Goal: Information Seeking & Learning: Check status

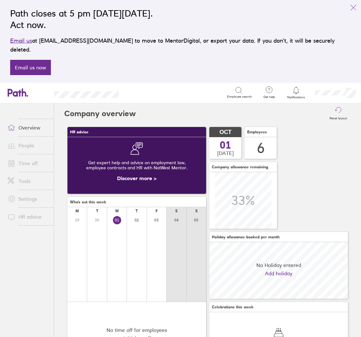
scroll to position [5, 0]
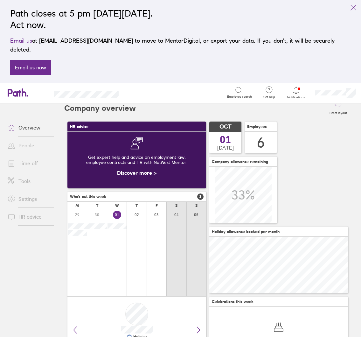
click at [27, 158] on link "Time off" at bounding box center [28, 163] width 51 height 13
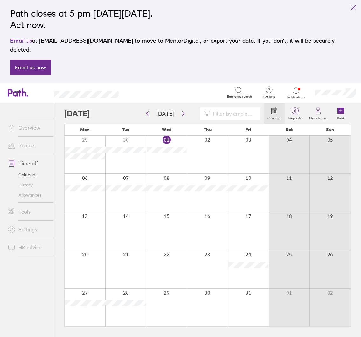
click at [31, 139] on link "People" at bounding box center [28, 145] width 51 height 13
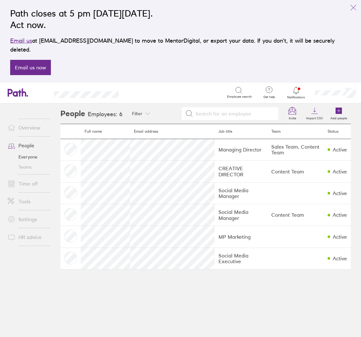
click at [27, 162] on link "Teams" at bounding box center [28, 167] width 51 height 10
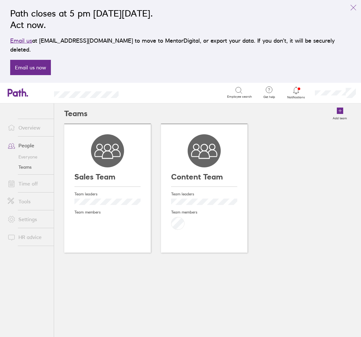
click at [23, 121] on link "Overview" at bounding box center [28, 127] width 51 height 13
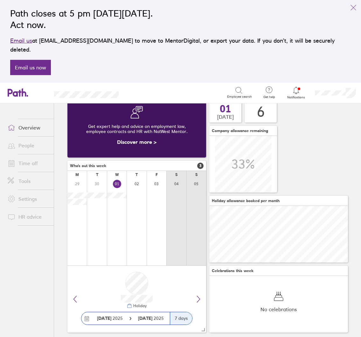
scroll to position [36, 0]
click at [29, 139] on link "People" at bounding box center [28, 145] width 51 height 13
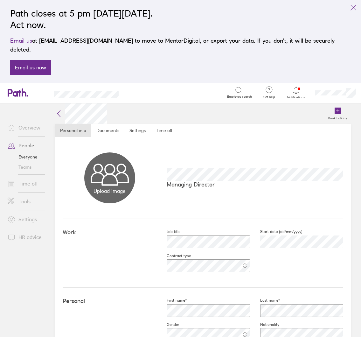
click at [56, 110] on icon at bounding box center [59, 114] width 8 height 8
click at [162, 124] on link "Time off" at bounding box center [164, 130] width 27 height 13
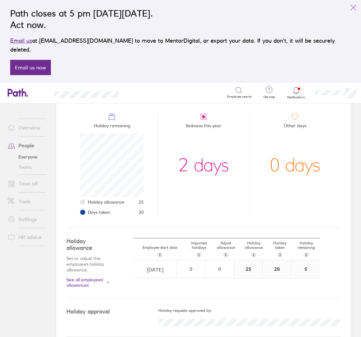
scroll to position [67, 0]
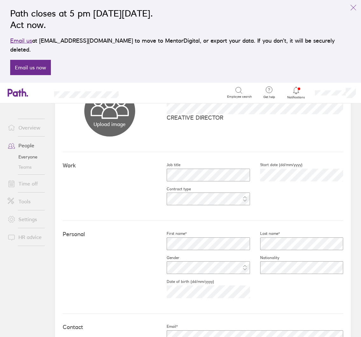
click at [26, 139] on link "People" at bounding box center [28, 145] width 51 height 13
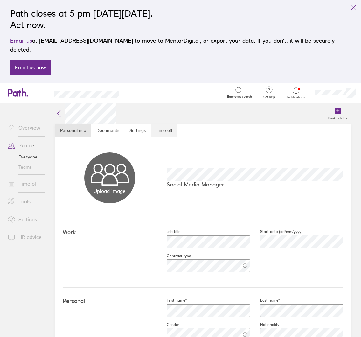
click at [164, 124] on link "Time off" at bounding box center [164, 130] width 27 height 13
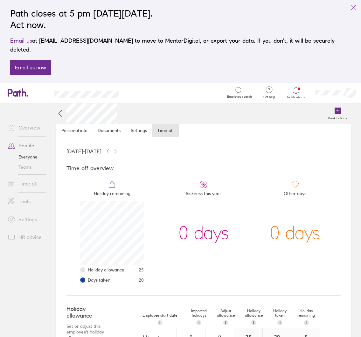
click at [62, 110] on icon at bounding box center [60, 114] width 8 height 8
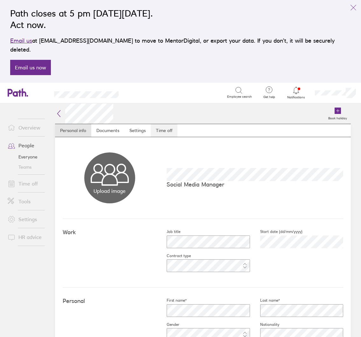
click at [165, 124] on link "Time off" at bounding box center [164, 130] width 27 height 13
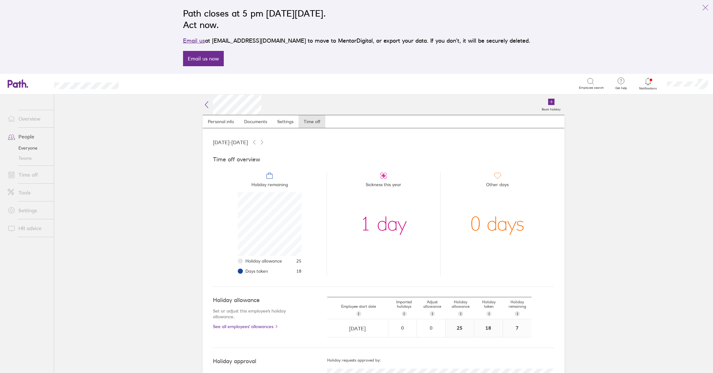
click at [206, 105] on icon at bounding box center [207, 105] width 8 height 8
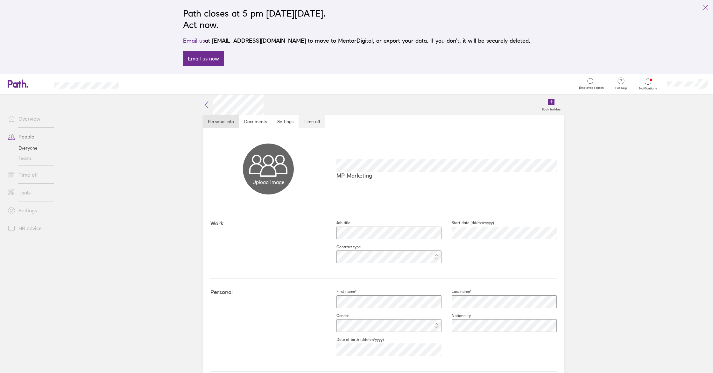
click at [314, 123] on link "Time off" at bounding box center [311, 121] width 27 height 13
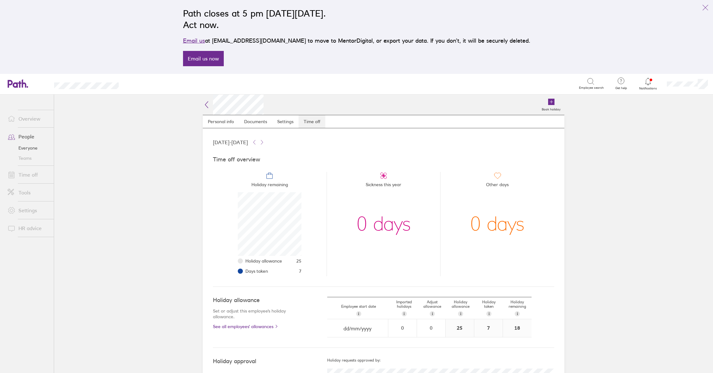
scroll to position [64, 64]
click at [207, 102] on icon at bounding box center [206, 104] width 3 height 6
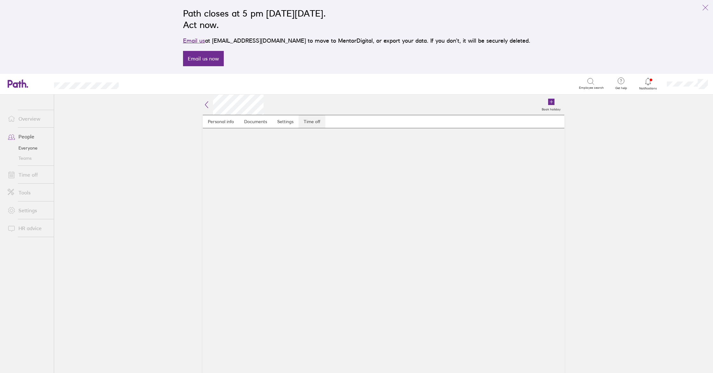
click at [313, 122] on link "Time off" at bounding box center [311, 121] width 27 height 13
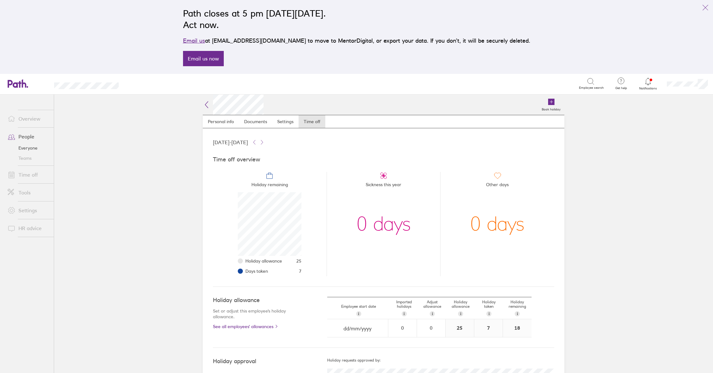
scroll to position [2, 0]
click at [225, 119] on link "Personal info" at bounding box center [221, 119] width 36 height 13
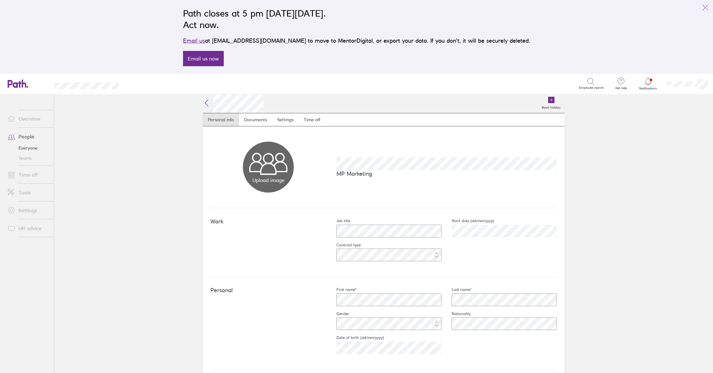
click at [203, 101] on icon at bounding box center [207, 103] width 8 height 8
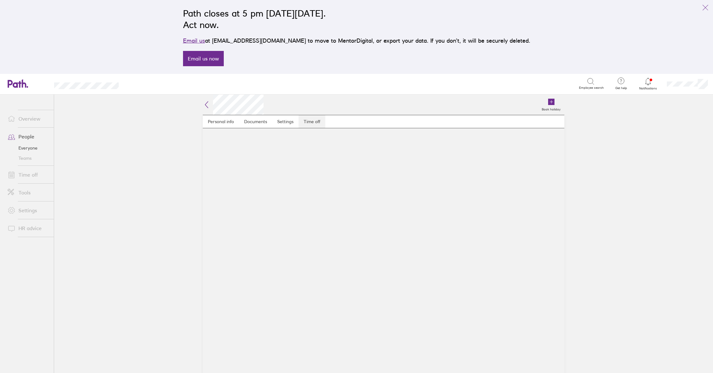
click at [317, 123] on link "Time off" at bounding box center [311, 121] width 27 height 13
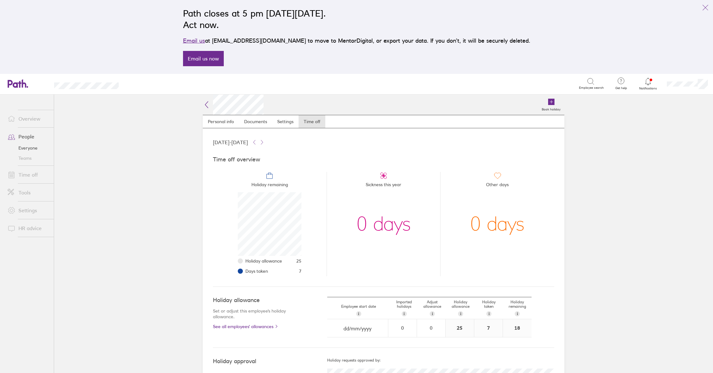
scroll to position [31, 0]
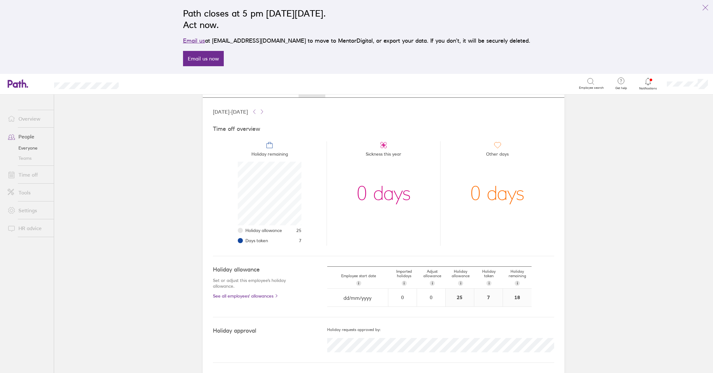
click at [361, 190] on div "0 days" at bounding box center [383, 194] width 54 height 64
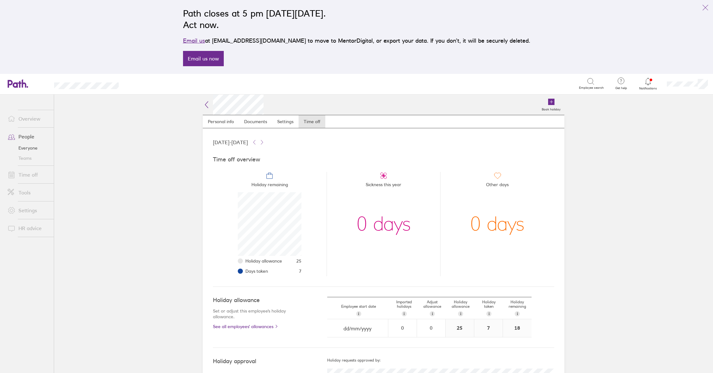
click at [211, 104] on h2 at bounding box center [233, 104] width 61 height 20
click at [208, 107] on icon at bounding box center [207, 105] width 8 height 8
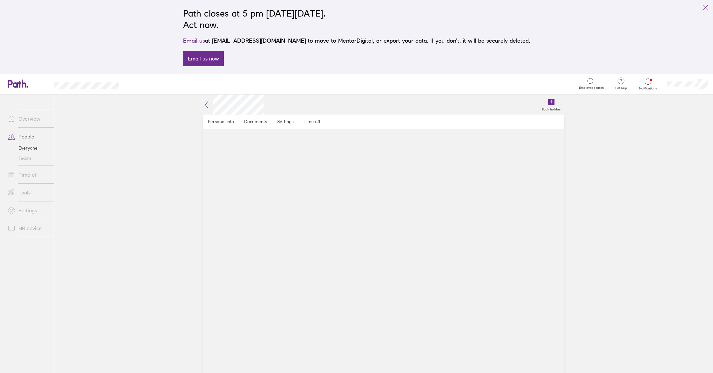
click at [209, 105] on icon at bounding box center [207, 105] width 8 height 8
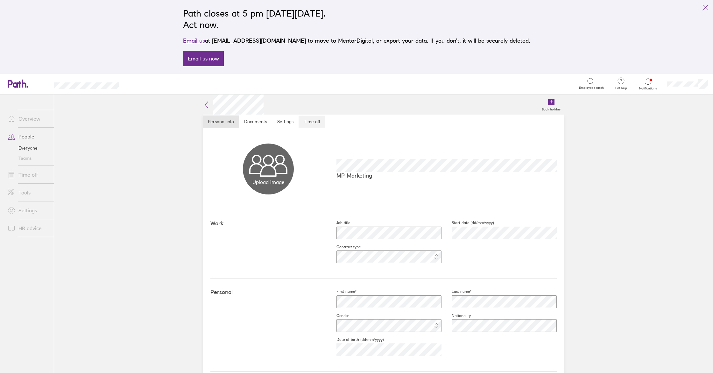
click at [317, 120] on link "Time off" at bounding box center [311, 121] width 27 height 13
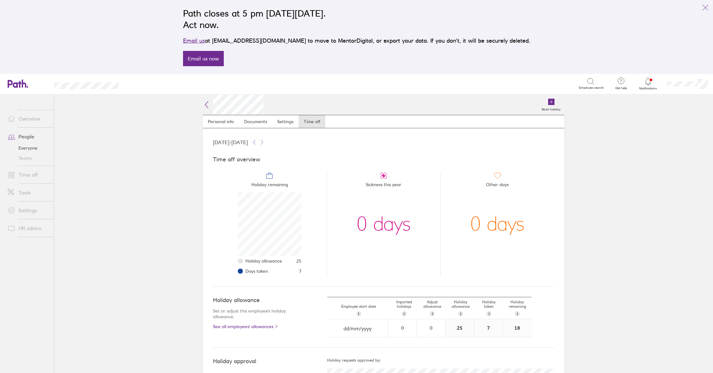
scroll to position [64, 64]
click at [255, 272] on span "Days taken" at bounding box center [256, 271] width 23 height 5
drag, startPoint x: 255, startPoint y: 272, endPoint x: 265, endPoint y: 270, distance: 10.0
click at [255, 272] on span "Days taken" at bounding box center [256, 271] width 23 height 5
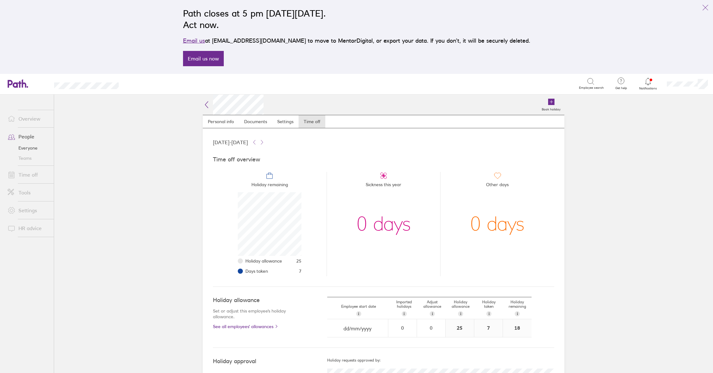
click at [296, 269] on li "Days taken 7" at bounding box center [273, 271] width 56 height 10
click at [301, 269] on span "7" at bounding box center [300, 271] width 3 height 5
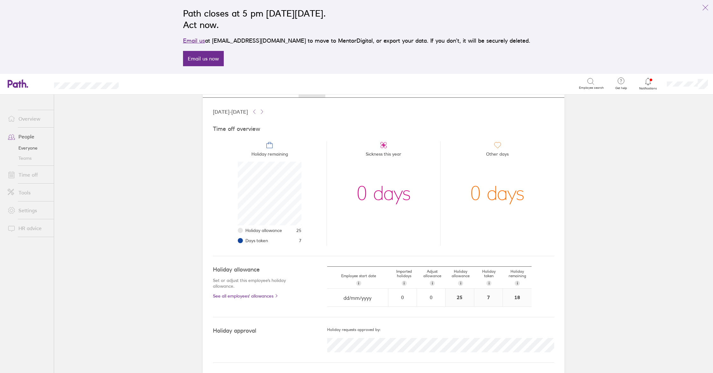
scroll to position [0, 0]
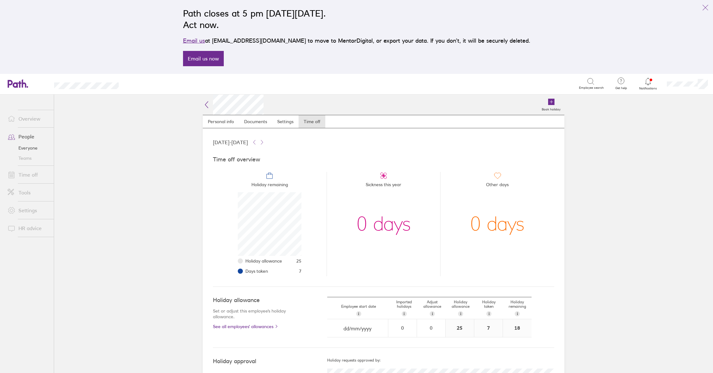
click at [207, 108] on icon at bounding box center [207, 105] width 8 height 8
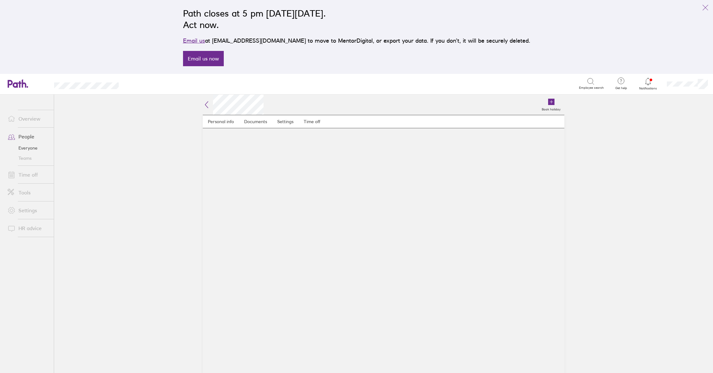
click at [206, 106] on icon at bounding box center [207, 105] width 8 height 8
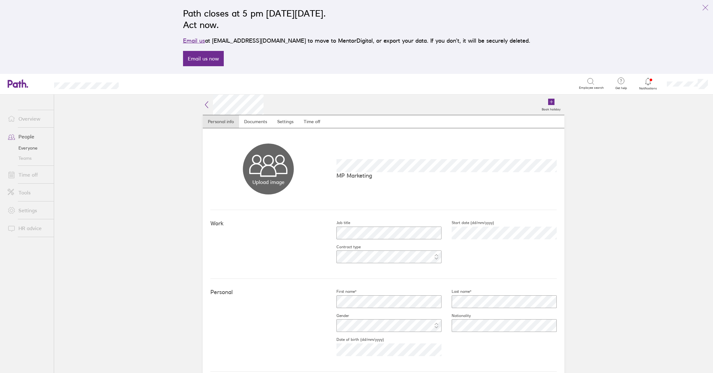
click at [208, 102] on icon at bounding box center [207, 105] width 8 height 8
